Goal: Book appointment/travel/reservation

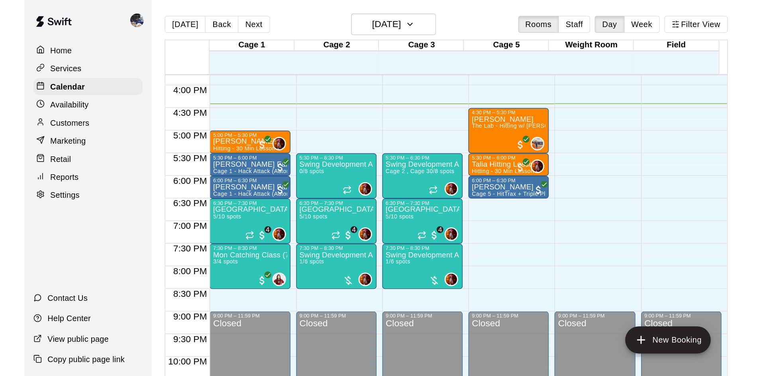
scroll to position [433, 0]
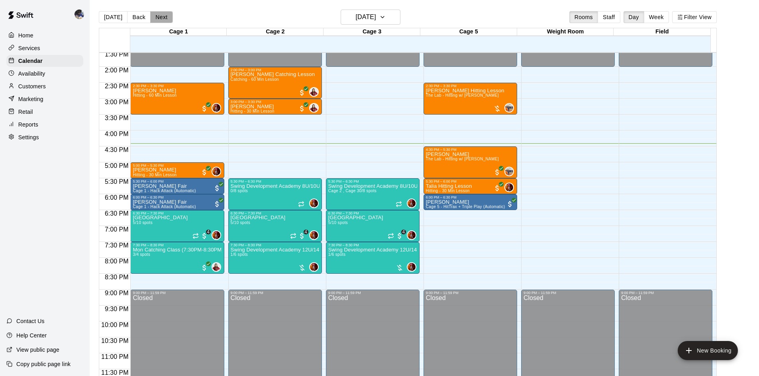
click at [162, 17] on button "Next" at bounding box center [161, 17] width 22 height 12
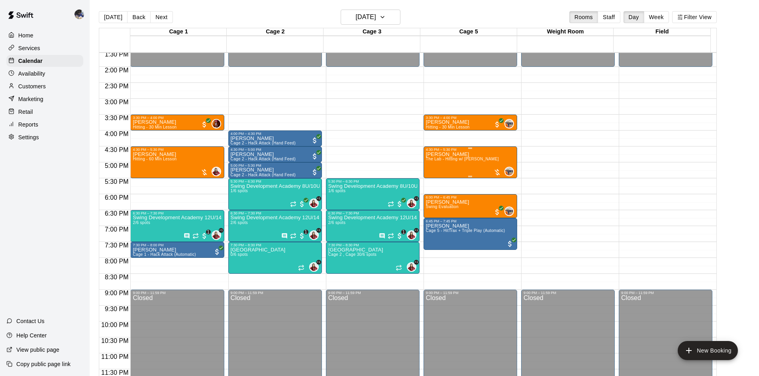
click at [461, 161] on span "The Lab - Hitting w/ [PERSON_NAME]" at bounding box center [462, 159] width 73 height 4
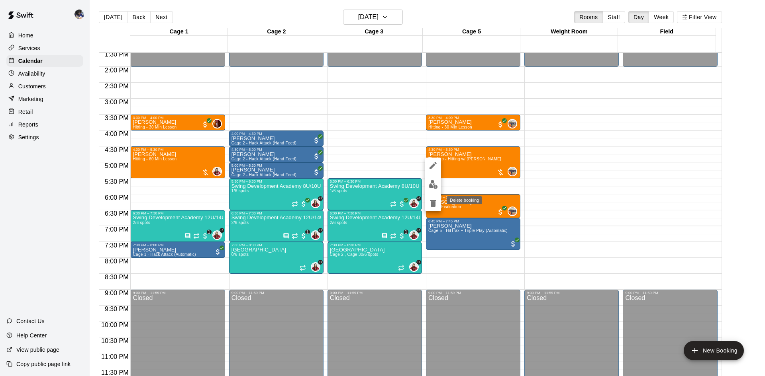
click at [433, 199] on icon "delete" at bounding box center [433, 204] width 10 height 10
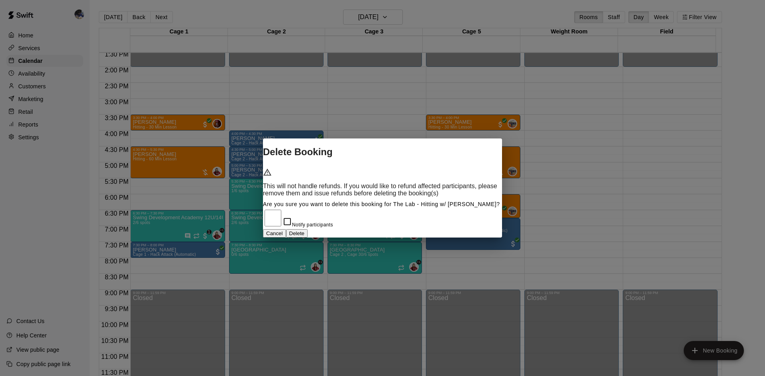
click at [308, 232] on button "Delete" at bounding box center [297, 233] width 22 height 8
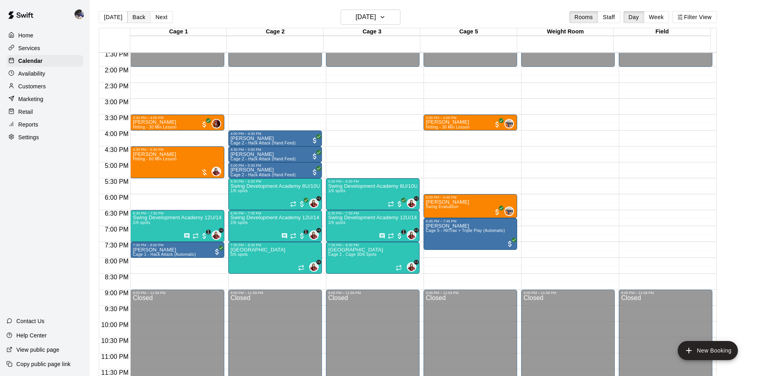
click at [131, 21] on button "Back" at bounding box center [139, 17] width 24 height 12
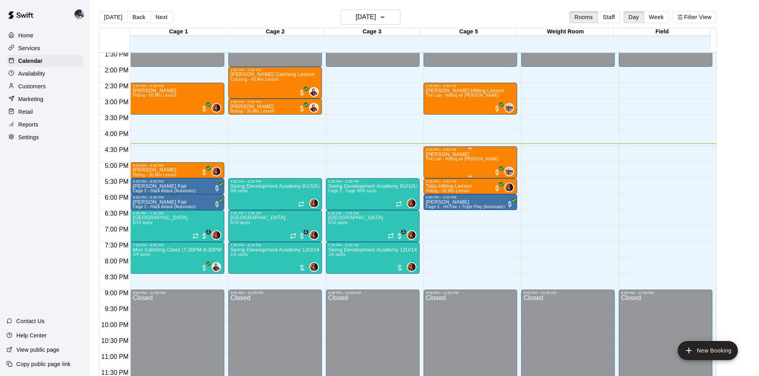
click at [449, 164] on div "Leela Adams The Lab - Hitting w/ Kailee Powell" at bounding box center [462, 340] width 73 height 376
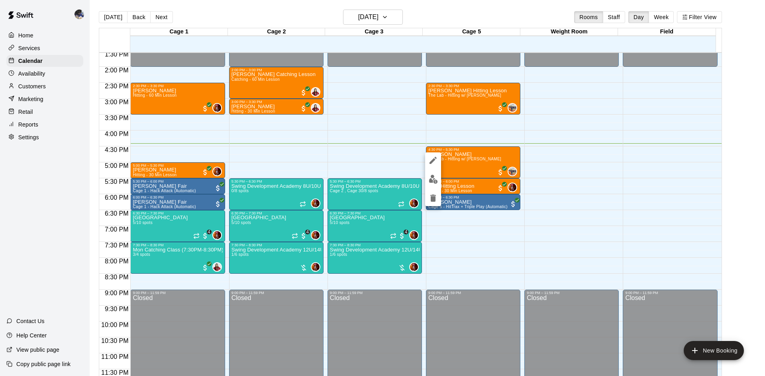
click at [433, 183] on img "edit" at bounding box center [433, 179] width 9 height 9
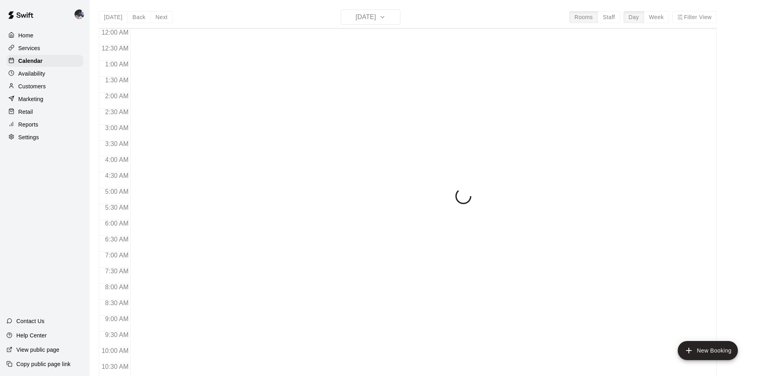
scroll to position [408, 0]
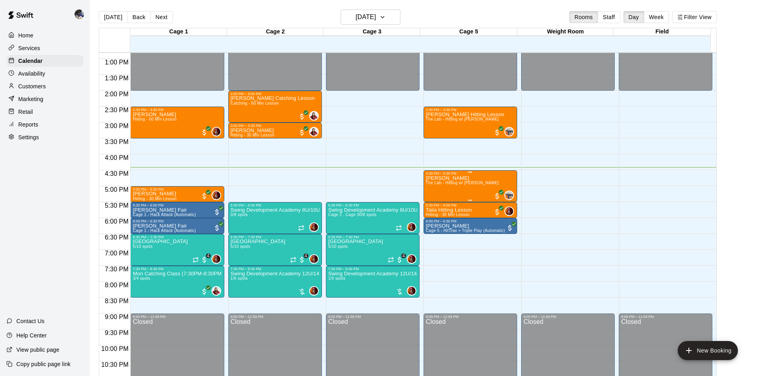
click at [463, 190] on div "Leela Adams The Lab - Hitting w/ Kailee Powell" at bounding box center [462, 364] width 73 height 376
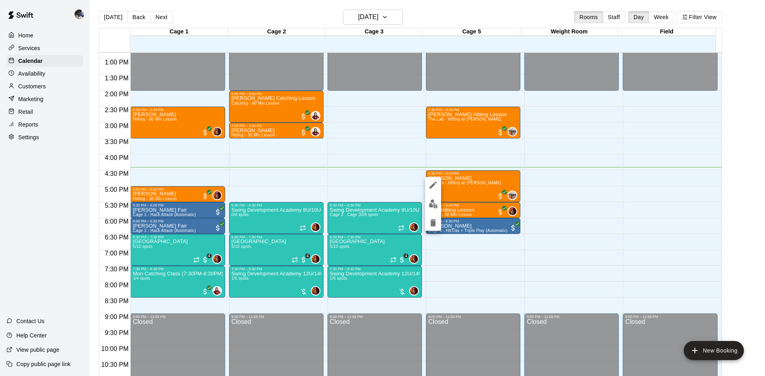
click at [429, 208] on img "edit" at bounding box center [433, 204] width 9 height 9
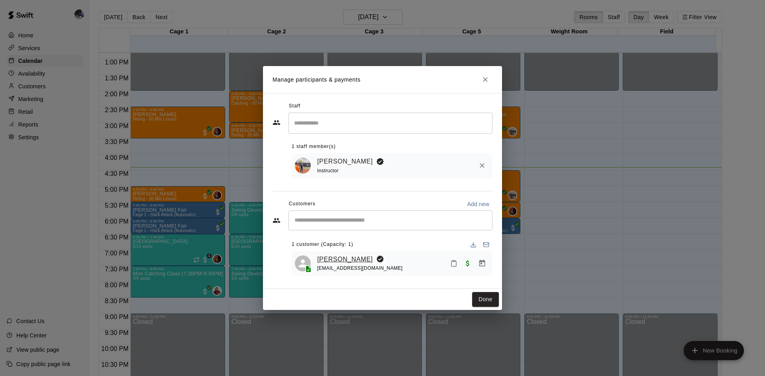
click at [332, 257] on link "[PERSON_NAME]" at bounding box center [345, 260] width 56 height 10
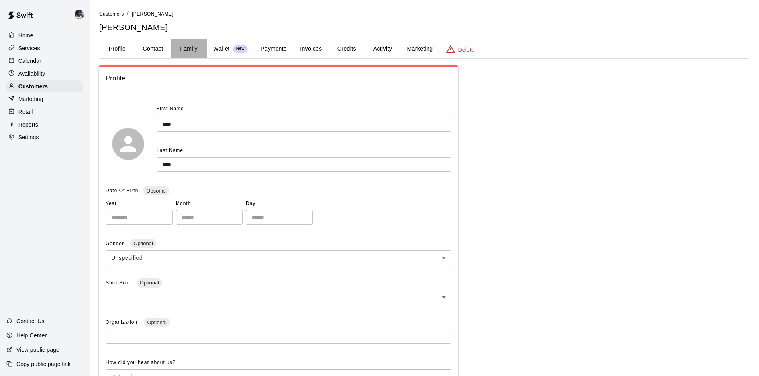
click at [179, 48] on button "Family" at bounding box center [189, 48] width 36 height 19
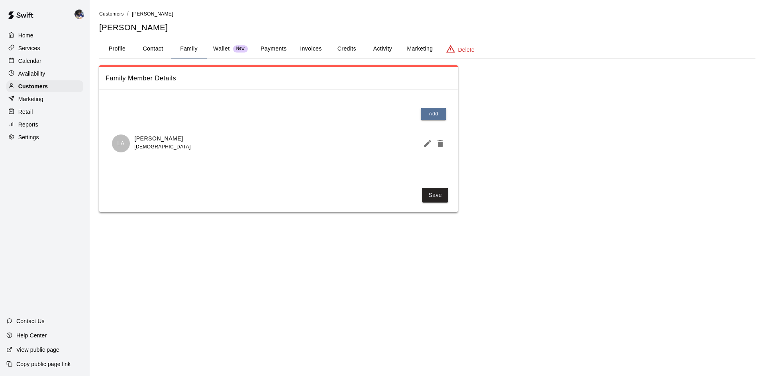
click at [148, 47] on button "Contact" at bounding box center [153, 48] width 36 height 19
select select "**"
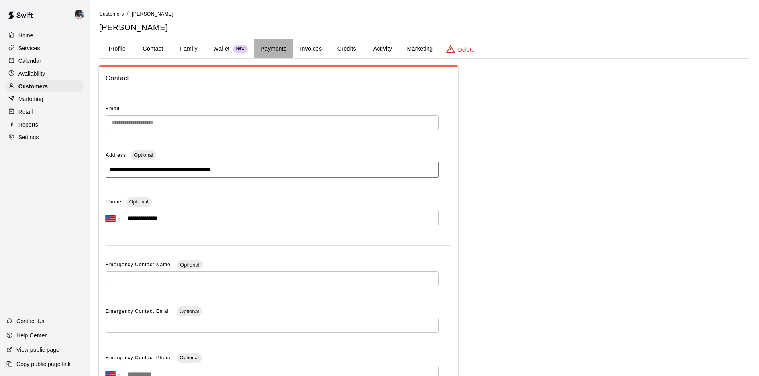
click at [267, 52] on button "Payments" at bounding box center [273, 48] width 39 height 19
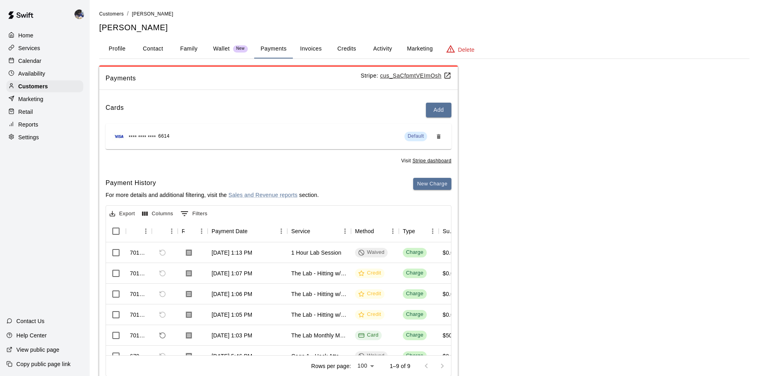
drag, startPoint x: 196, startPoint y: 348, endPoint x: 202, endPoint y: 362, distance: 15.5
click at [202, 362] on div "Rows per page: 100 *** 1–9 of 9" at bounding box center [278, 366] width 345 height 21
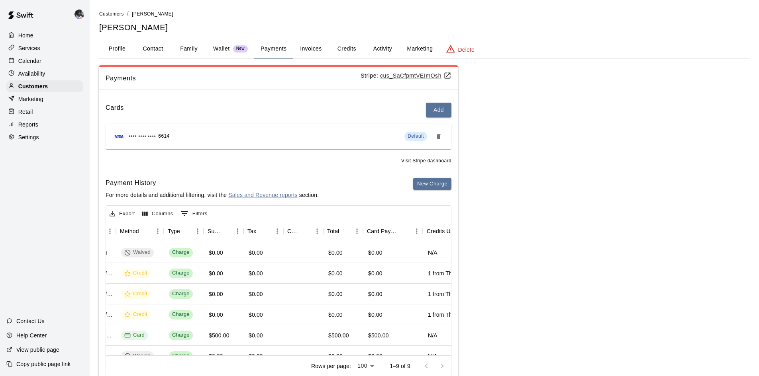
scroll to position [0, 251]
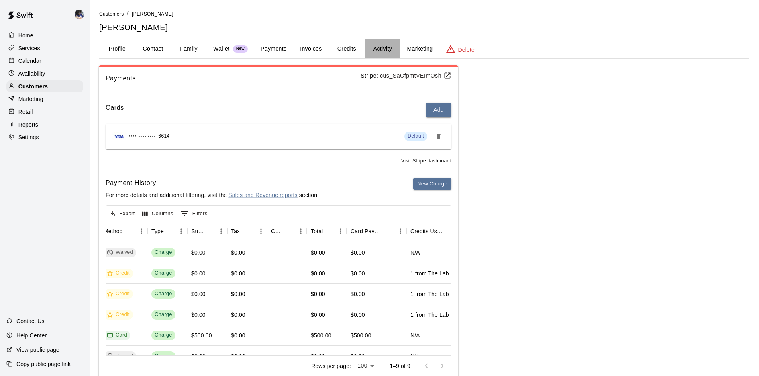
click at [382, 53] on button "Activity" at bounding box center [382, 48] width 36 height 19
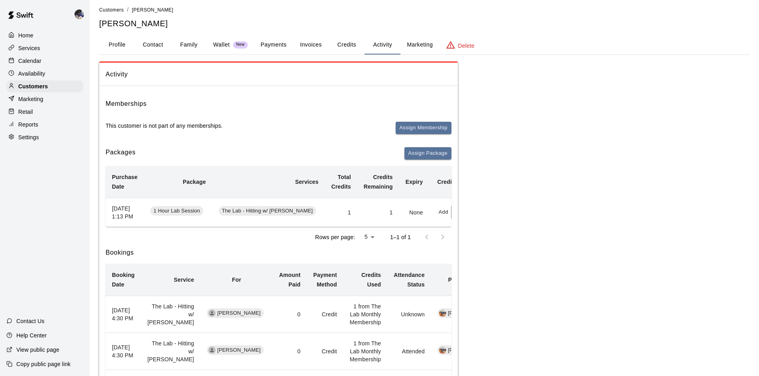
scroll to position [3, 0]
click at [217, 49] on p "Wallet" at bounding box center [221, 45] width 17 height 8
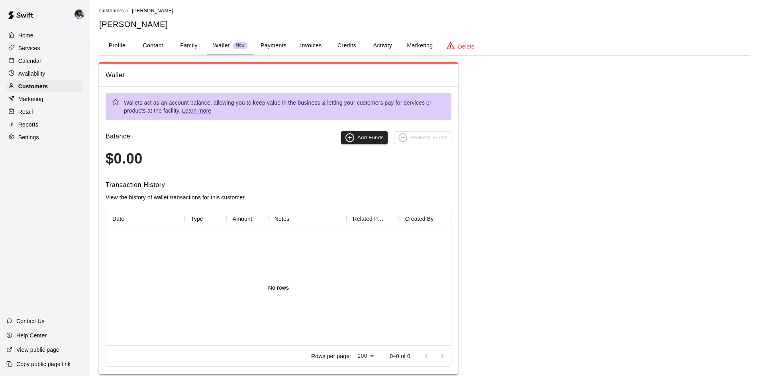
click at [270, 47] on button "Payments" at bounding box center [273, 45] width 39 height 19
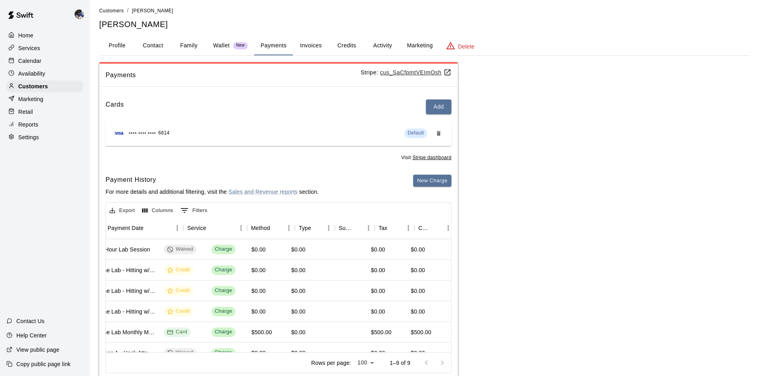
scroll to position [0, 11]
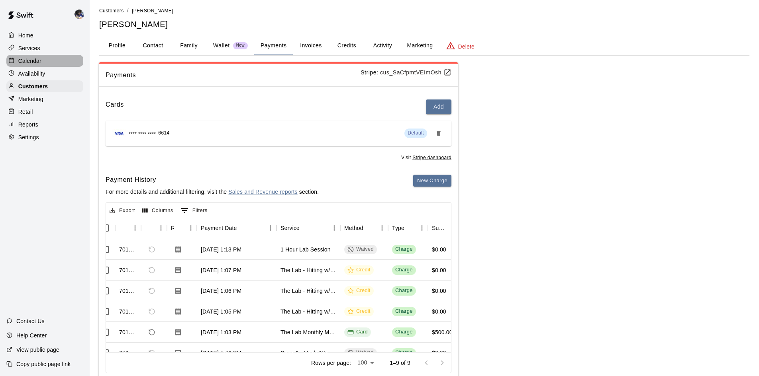
click at [30, 65] on p "Calendar" at bounding box center [29, 61] width 23 height 8
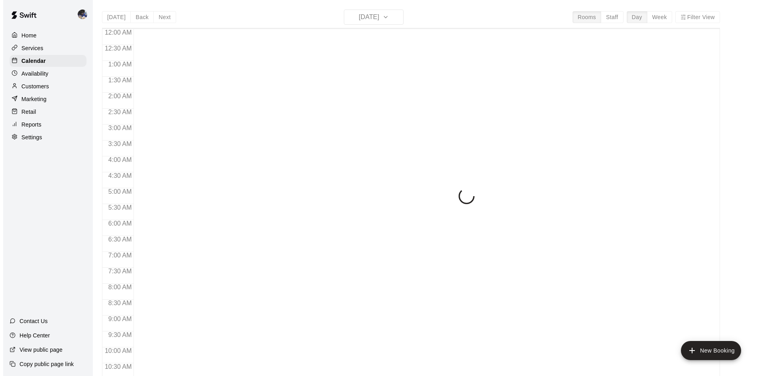
scroll to position [408, 0]
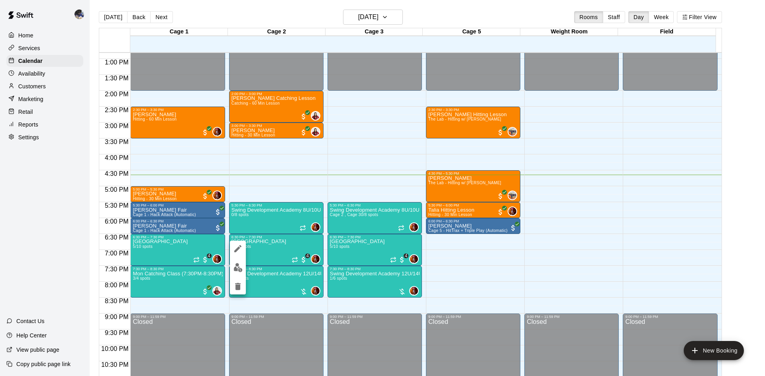
click at [255, 216] on div at bounding box center [382, 188] width 765 height 376
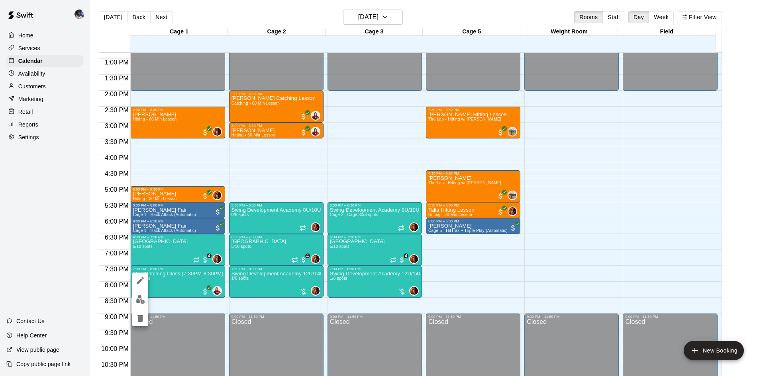
click at [141, 296] on img "edit" at bounding box center [140, 299] width 9 height 9
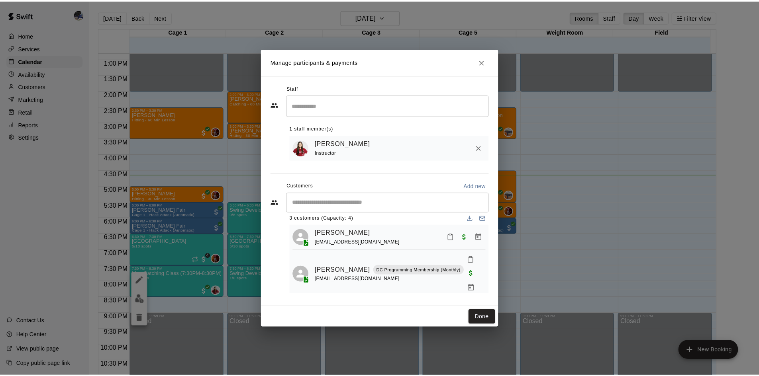
scroll to position [0, 0]
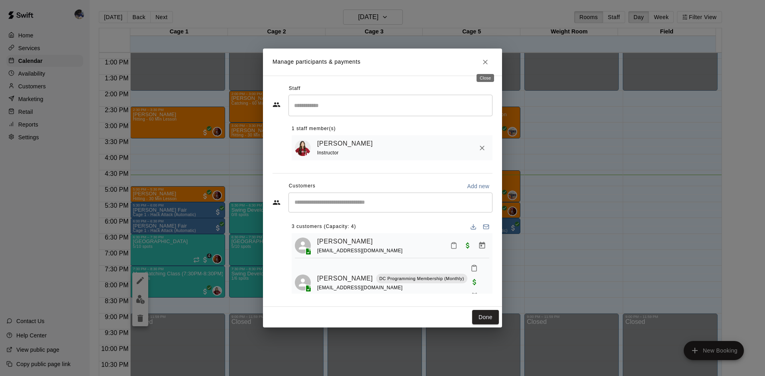
click at [485, 66] on button "Close" at bounding box center [485, 62] width 14 height 14
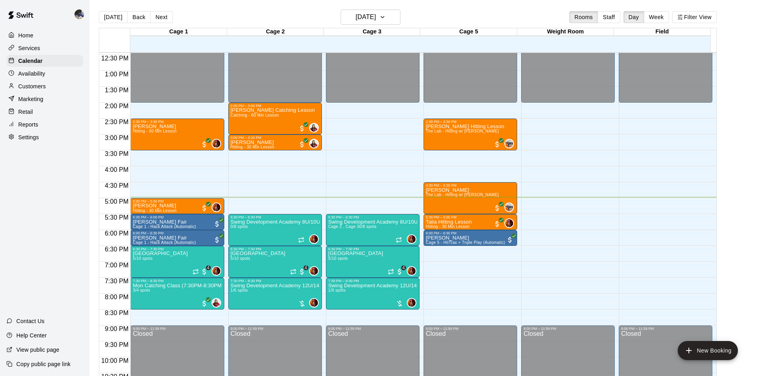
scroll to position [396, 0]
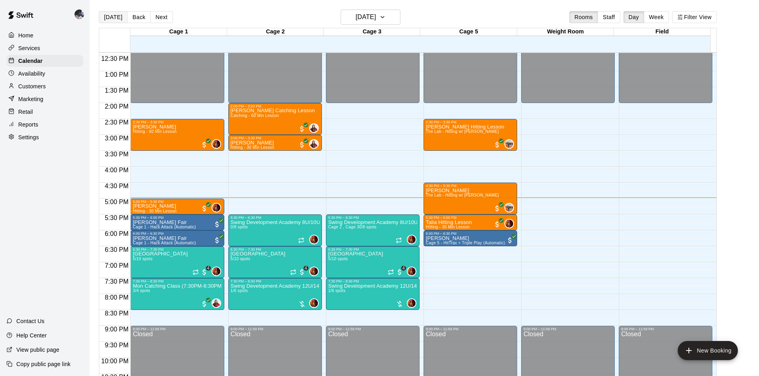
click at [110, 14] on button "[DATE]" at bounding box center [113, 17] width 29 height 12
click at [369, 18] on h6 "[DATE]" at bounding box center [366, 17] width 20 height 11
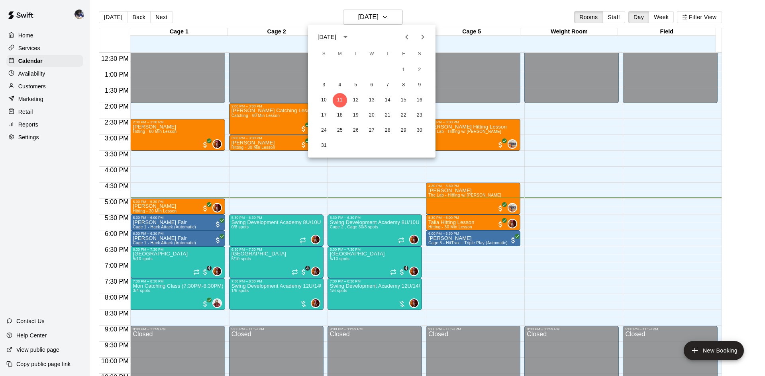
click at [298, 17] on div at bounding box center [382, 188] width 765 height 376
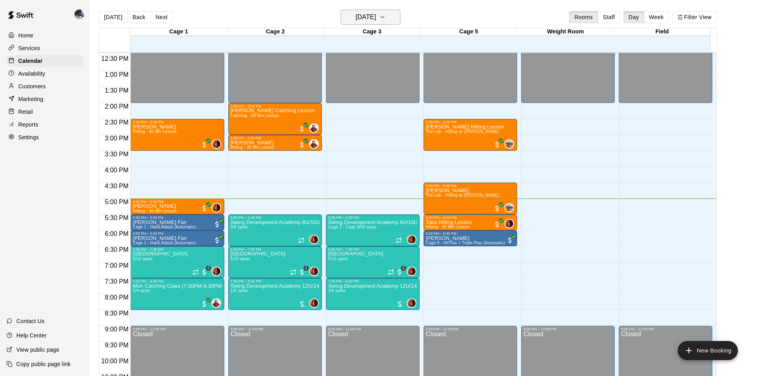
click at [370, 14] on h6 "[DATE]" at bounding box center [366, 17] width 20 height 11
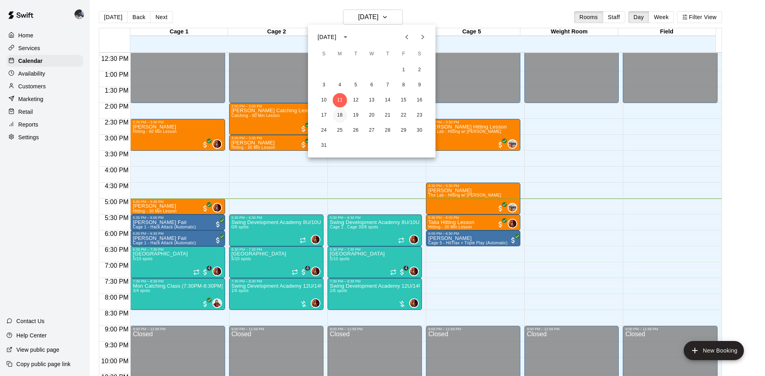
click at [342, 112] on button "18" at bounding box center [340, 115] width 14 height 14
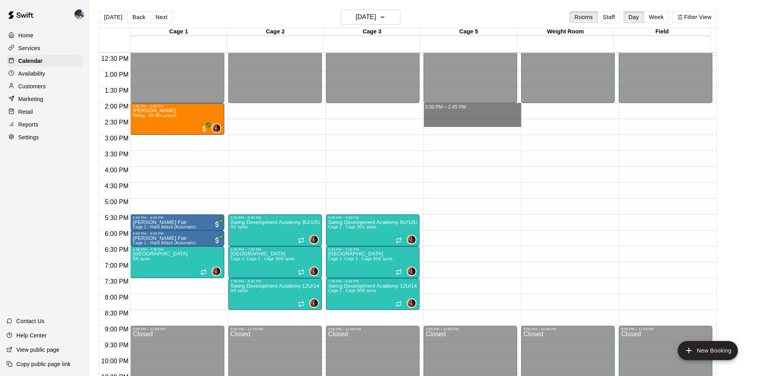
drag, startPoint x: 437, startPoint y: 105, endPoint x: 439, endPoint y: 120, distance: 14.9
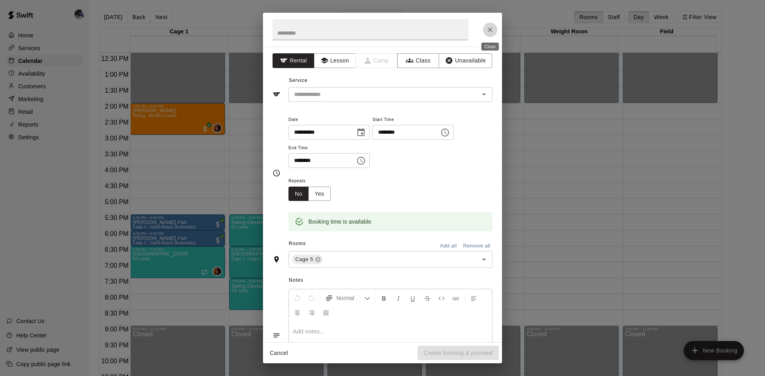
click at [491, 31] on icon "Close" at bounding box center [490, 29] width 5 height 5
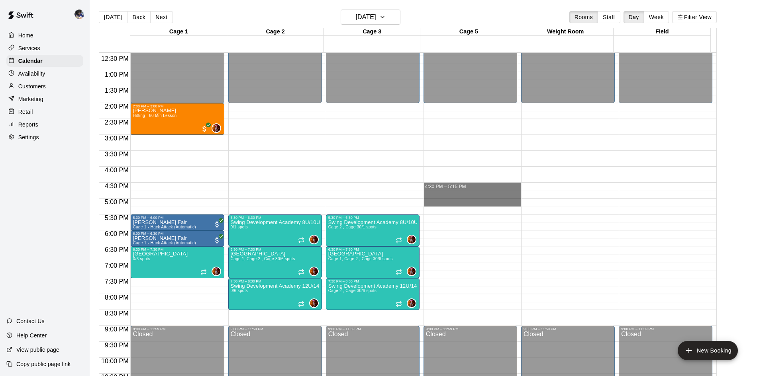
drag, startPoint x: 440, startPoint y: 184, endPoint x: 444, endPoint y: 206, distance: 22.3
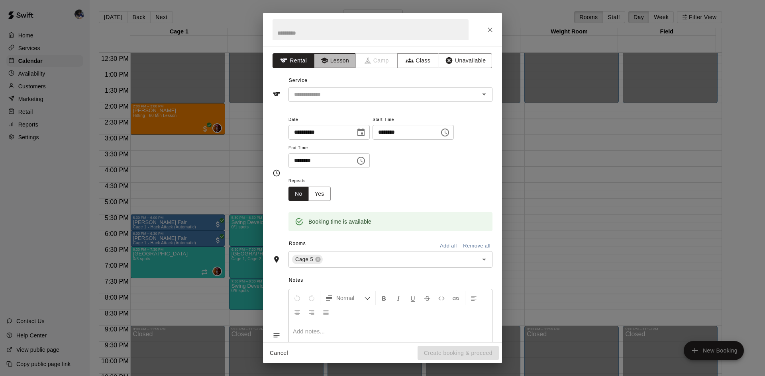
click at [331, 62] on button "Lesson" at bounding box center [335, 60] width 42 height 15
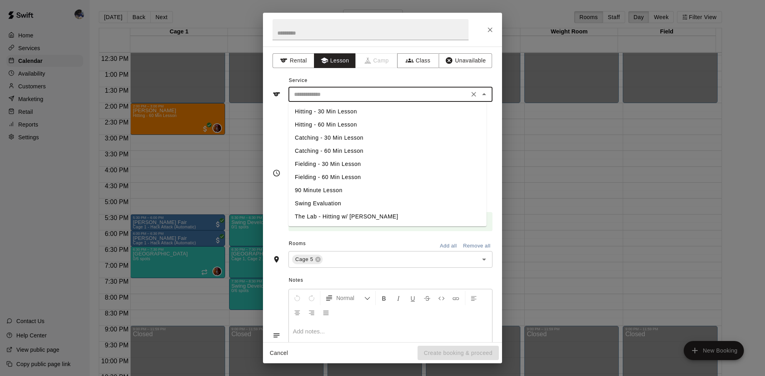
click at [333, 94] on input "text" at bounding box center [379, 95] width 176 height 10
click at [327, 201] on li "Swing Evaluation" at bounding box center [387, 203] width 198 height 13
type input "**********"
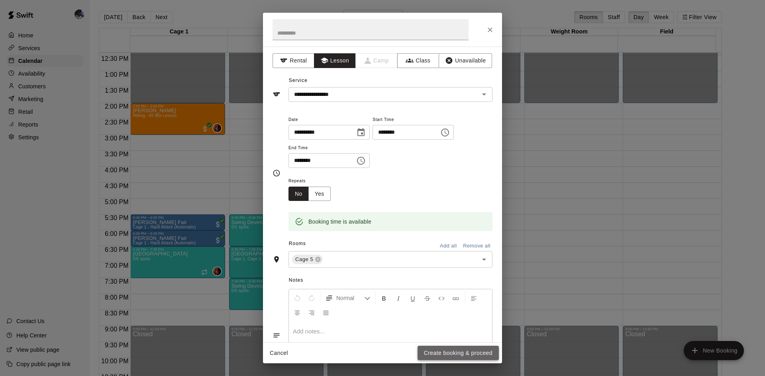
click at [448, 353] on button "Create booking & proceed" at bounding box center [457, 353] width 81 height 15
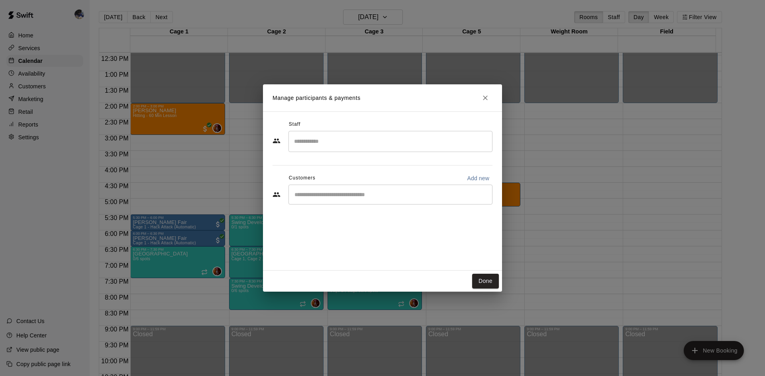
click at [384, 148] on input "Search staff" at bounding box center [390, 142] width 197 height 14
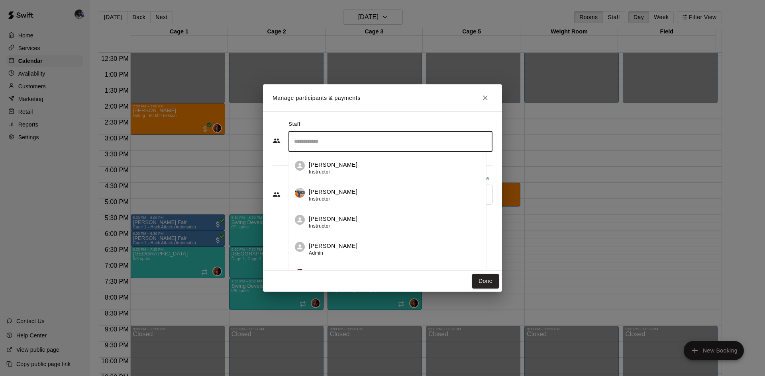
click at [325, 197] on span "Instructor" at bounding box center [320, 199] width 22 height 6
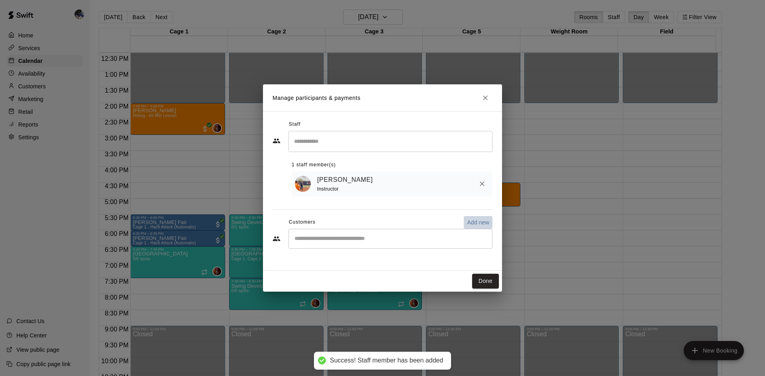
click at [473, 227] on p "Add new" at bounding box center [478, 223] width 22 height 8
select select "**"
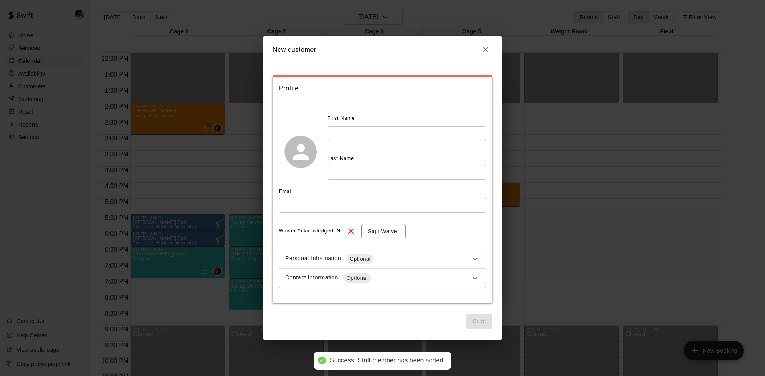
click at [368, 138] on input "text" at bounding box center [406, 133] width 159 height 15
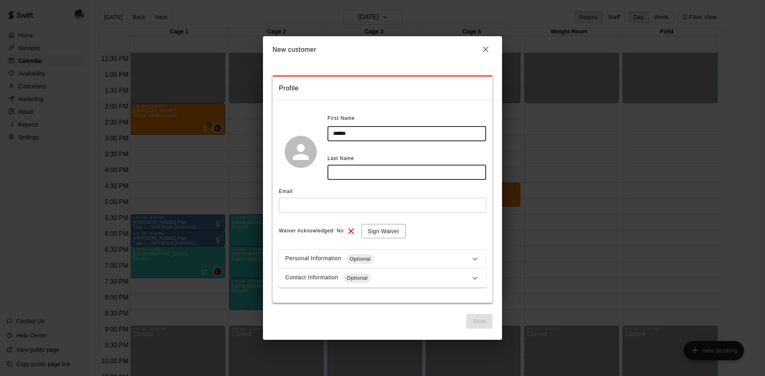
type input "******"
type input "*****"
click at [355, 204] on input "text" at bounding box center [382, 205] width 207 height 15
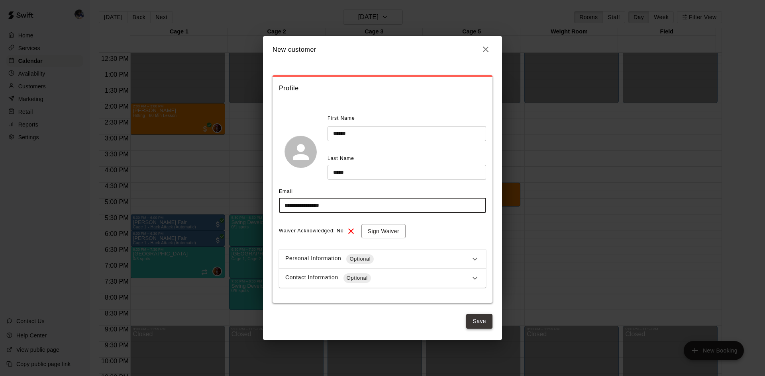
type input "**********"
click at [472, 321] on button "Save" at bounding box center [479, 321] width 26 height 15
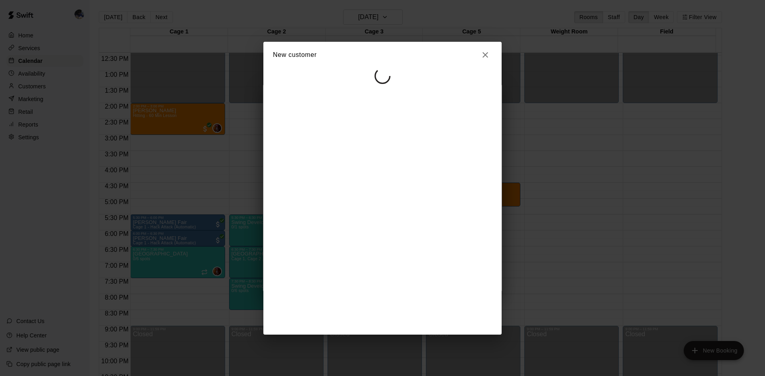
select select "**"
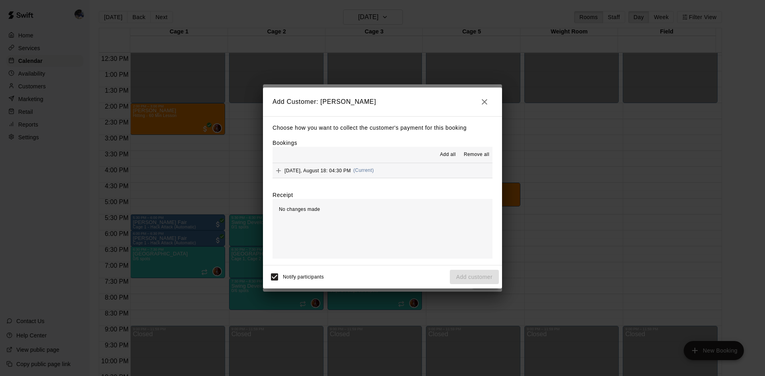
click at [353, 170] on div "Monday, August 18: 04:30 PM (Current)" at bounding box center [322, 171] width 101 height 12
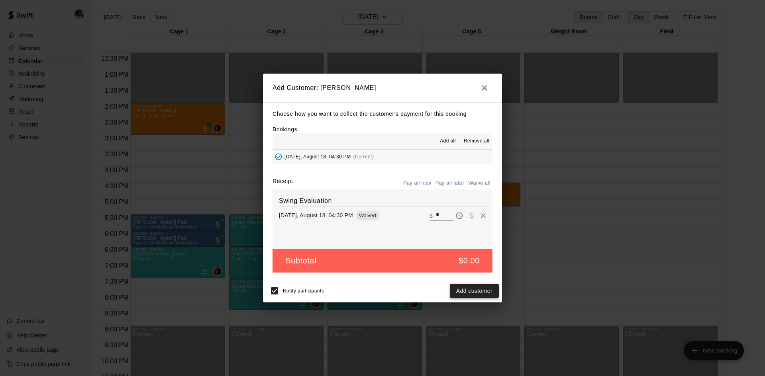
click at [468, 292] on button "Add customer" at bounding box center [474, 291] width 49 height 15
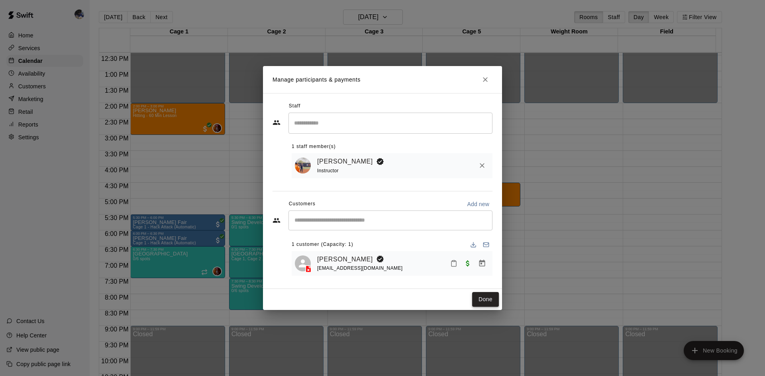
click at [492, 299] on button "Done" at bounding box center [485, 299] width 27 height 15
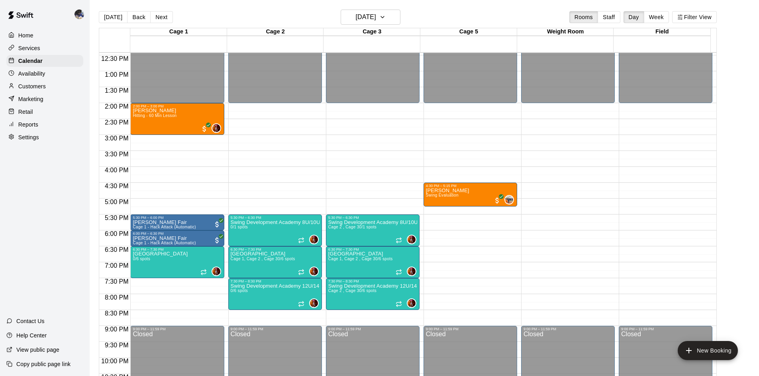
click at [102, 17] on button "[DATE]" at bounding box center [113, 17] width 29 height 12
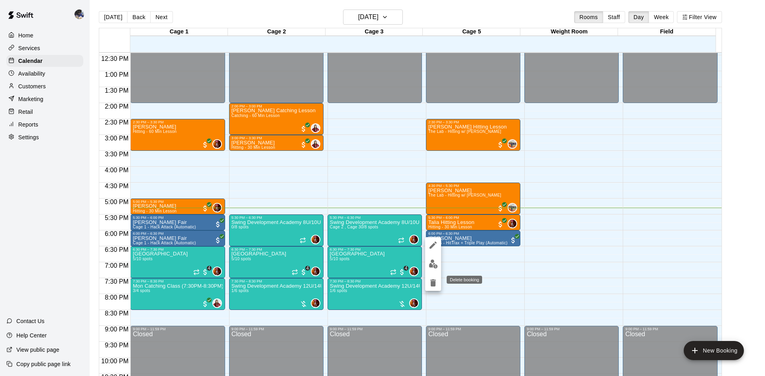
click at [433, 283] on icon "delete" at bounding box center [433, 283] width 6 height 7
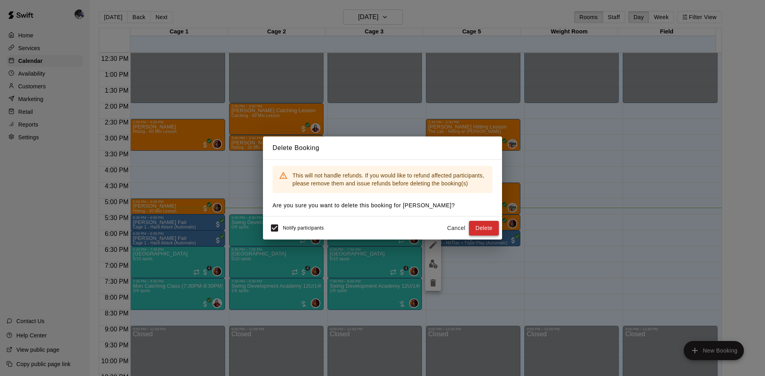
click at [482, 226] on button "Delete" at bounding box center [484, 228] width 30 height 15
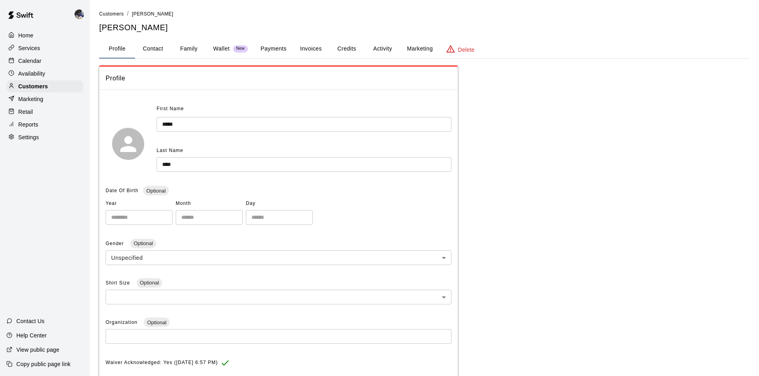
click at [42, 62] on div "Calendar" at bounding box center [44, 61] width 77 height 12
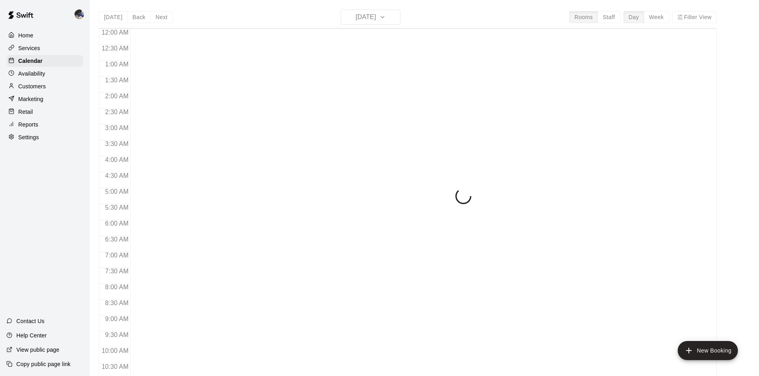
scroll to position [408, 0]
